Goal: Find specific page/section: Find specific page/section

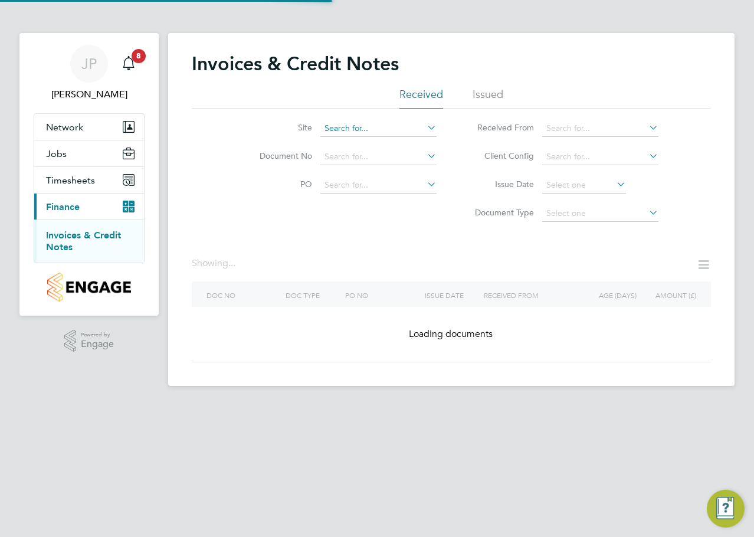
click at [371, 120] on input at bounding box center [378, 128] width 116 height 17
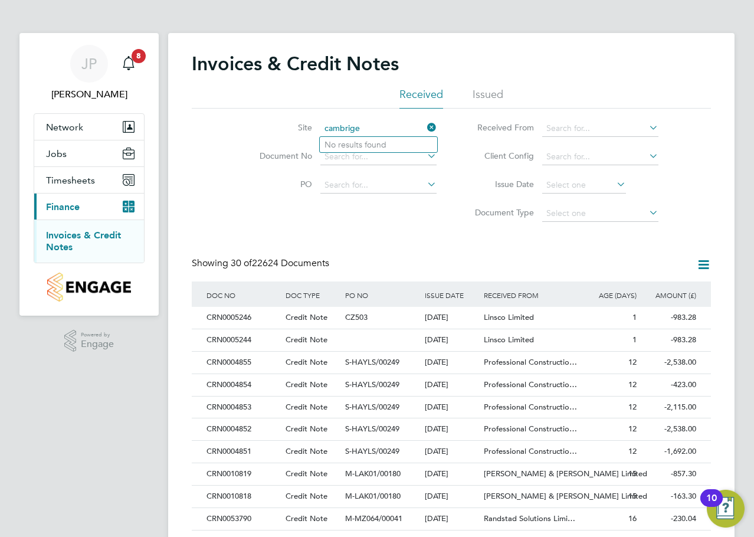
click at [361, 126] on input "cambrige" at bounding box center [378, 128] width 116 height 17
drag, startPoint x: 311, startPoint y: 126, endPoint x: 247, endPoint y: 129, distance: 63.8
click at [247, 129] on li "Site cambrige" at bounding box center [341, 128] width 222 height 28
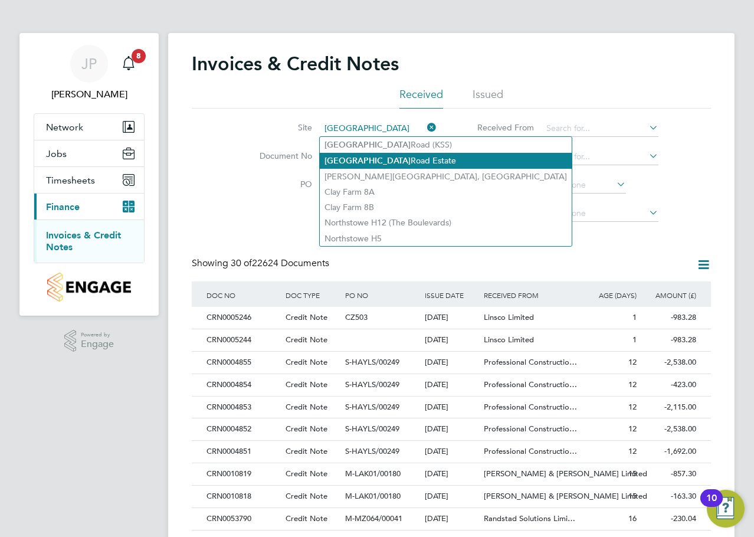
click at [396, 160] on li "[GEOGRAPHIC_DATA]" at bounding box center [446, 161] width 252 height 16
type input "[GEOGRAPHIC_DATA]"
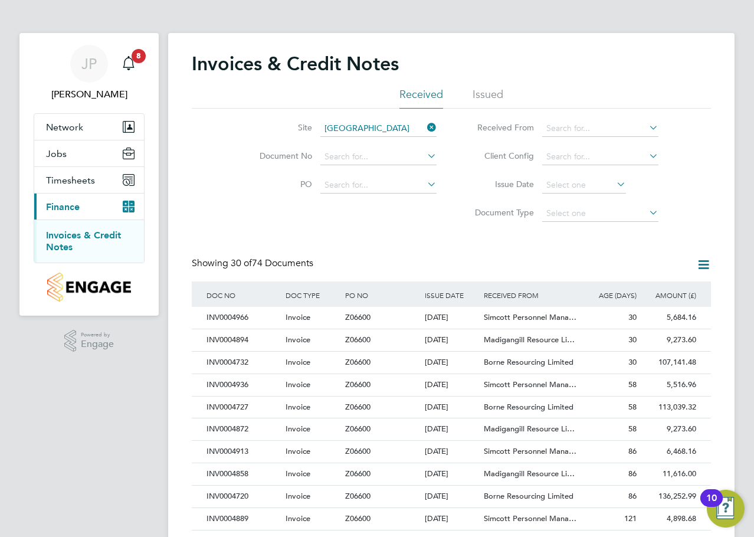
click at [208, 171] on div "Site [GEOGRAPHIC_DATA] Document No PO Status Paid Date Issued To Received From …" at bounding box center [451, 168] width 519 height 119
